Goal: Information Seeking & Learning: Learn about a topic

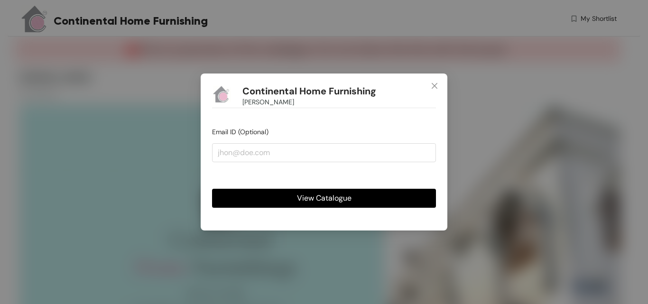
click at [337, 200] on span "View Catalogue" at bounding box center [324, 198] width 55 height 12
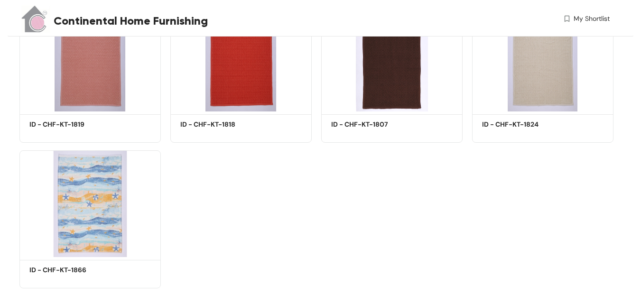
scroll to position [1191, 0]
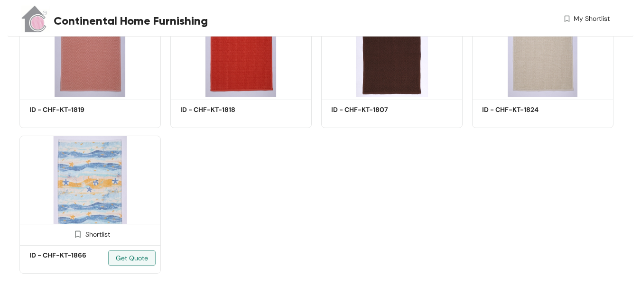
click at [103, 168] on img at bounding box center [89, 189] width 141 height 107
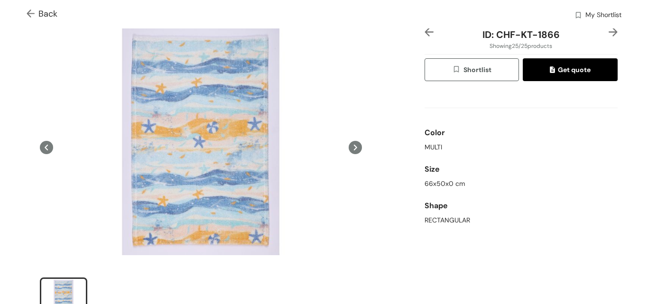
scroll to position [20, 0]
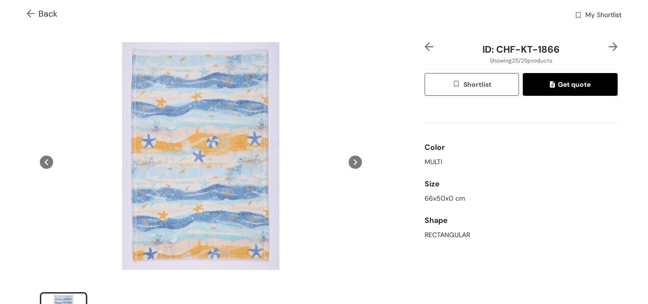
click at [354, 160] on icon at bounding box center [355, 162] width 3 height 6
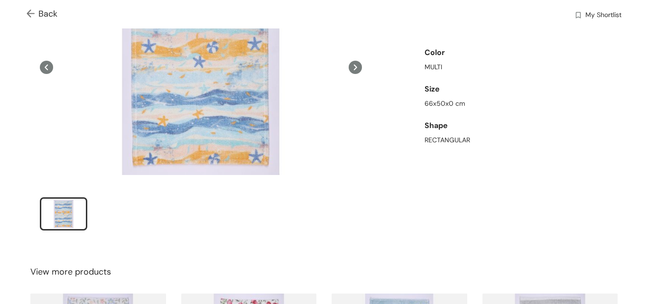
scroll to position [0, 0]
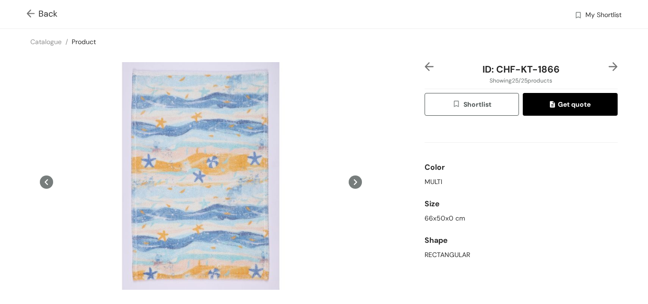
click at [36, 9] on img at bounding box center [33, 14] width 12 height 10
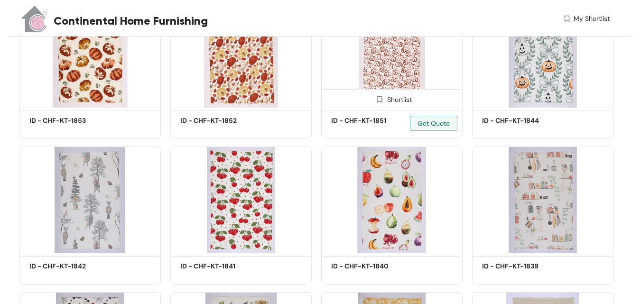
scroll to position [581, 0]
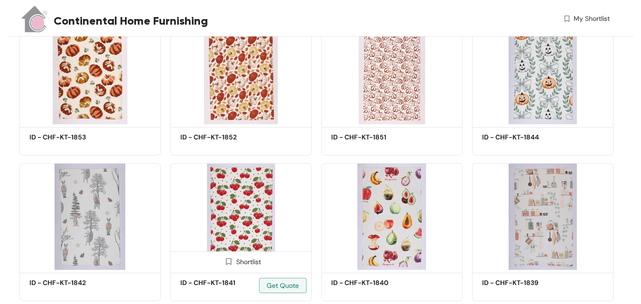
click at [262, 189] on img at bounding box center [240, 216] width 141 height 107
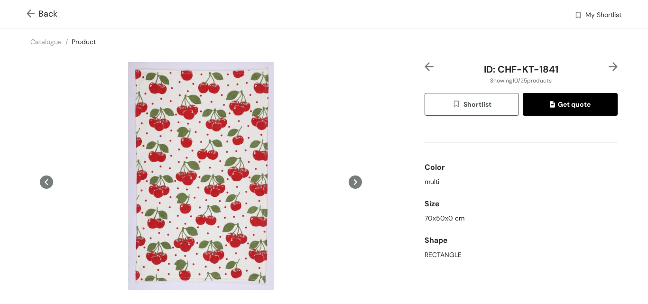
click at [28, 14] on img at bounding box center [33, 14] width 12 height 10
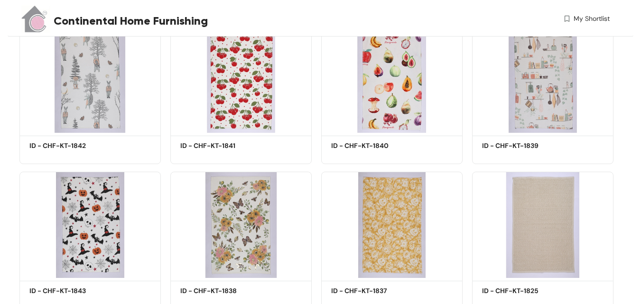
scroll to position [723, 0]
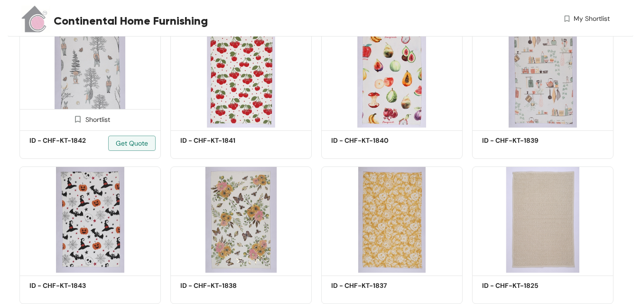
click at [90, 72] on img at bounding box center [89, 74] width 141 height 107
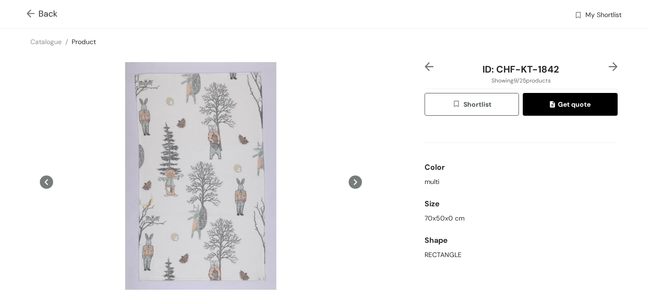
drag, startPoint x: 32, startPoint y: 10, endPoint x: 54, endPoint y: 11, distance: 22.3
click at [32, 9] on img at bounding box center [33, 14] width 12 height 10
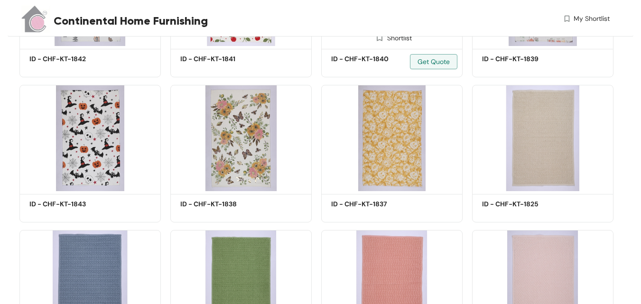
scroll to position [818, 0]
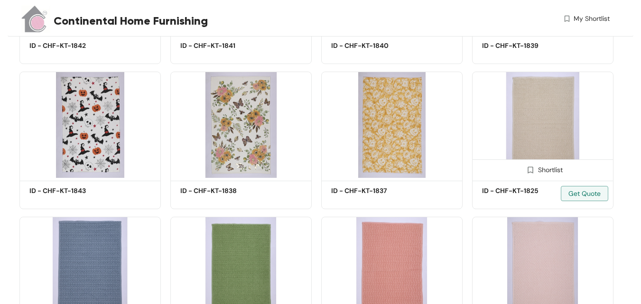
click at [521, 96] on img at bounding box center [542, 125] width 141 height 107
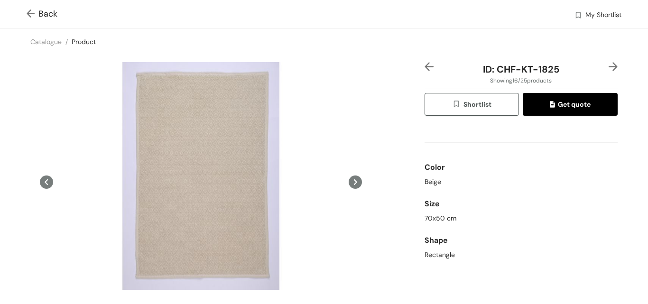
click at [30, 12] on img at bounding box center [33, 14] width 12 height 10
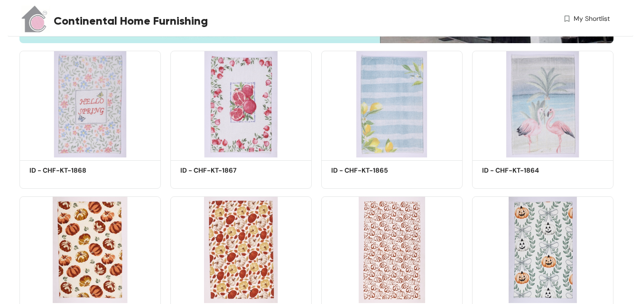
scroll to position [380, 0]
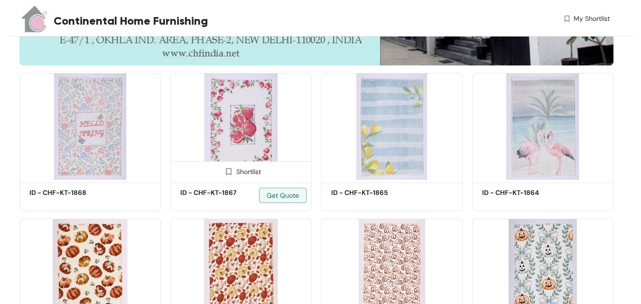
click at [220, 106] on img at bounding box center [240, 126] width 141 height 107
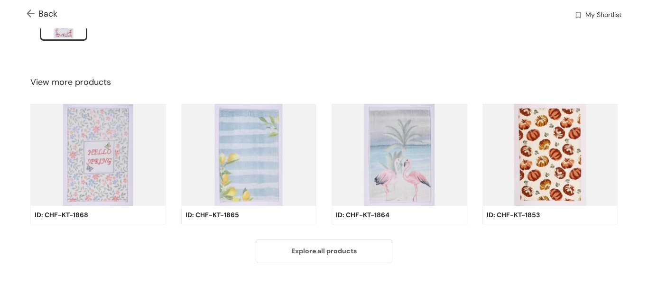
click at [535, 130] on img at bounding box center [551, 155] width 136 height 103
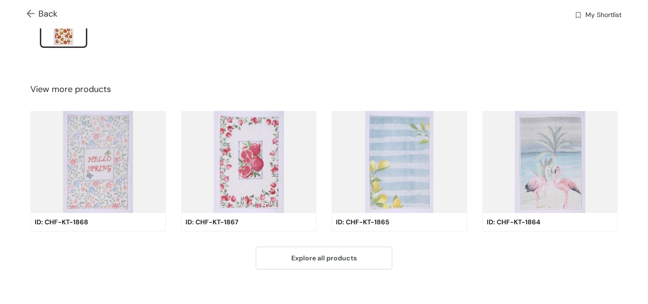
scroll to position [305, 0]
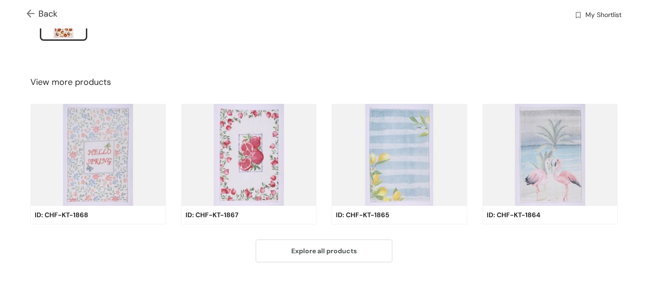
click at [528, 140] on img at bounding box center [551, 155] width 136 height 103
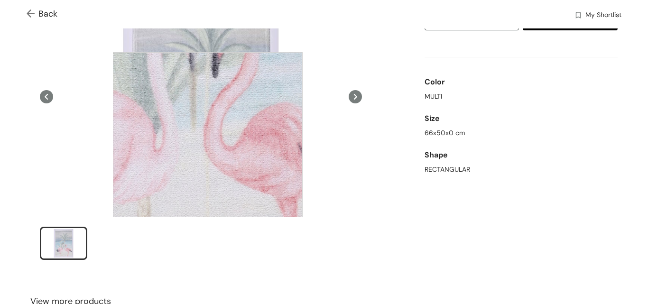
scroll to position [95, 0]
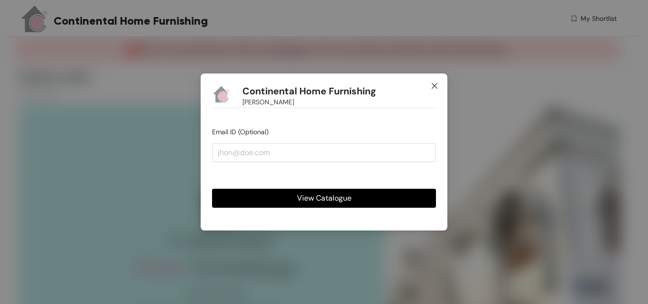
click at [433, 88] on icon "close" at bounding box center [435, 86] width 8 height 8
